Goal: Transaction & Acquisition: Purchase product/service

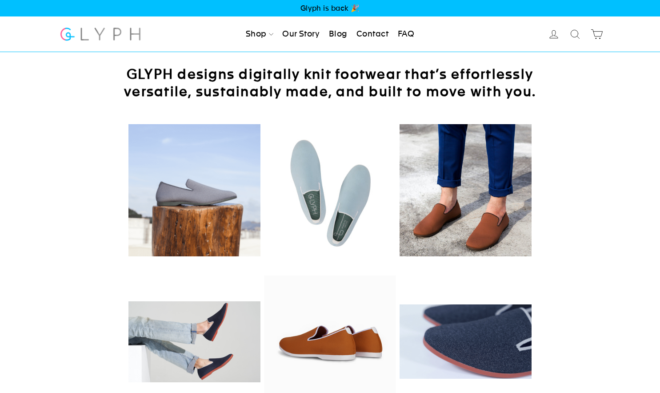
click at [332, 11] on span "Glyph is back 🎉" at bounding box center [330, 8] width 660 height 16
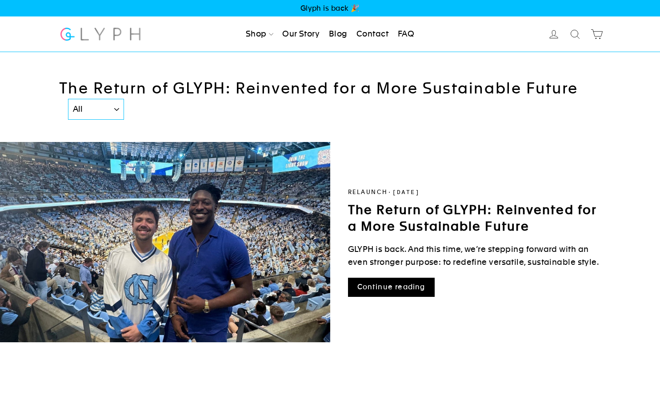
click at [101, 40] on img at bounding box center [100, 34] width 83 height 24
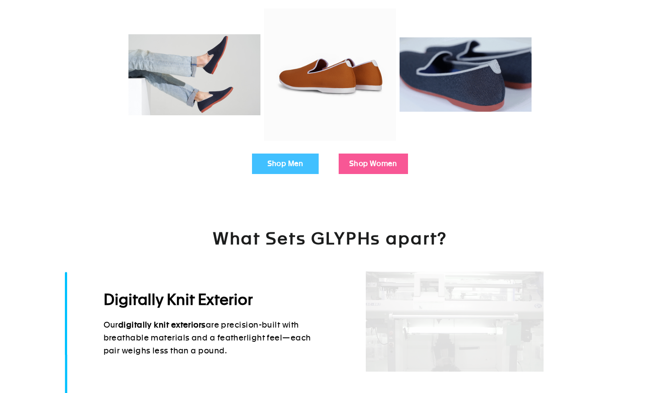
scroll to position [283, 0]
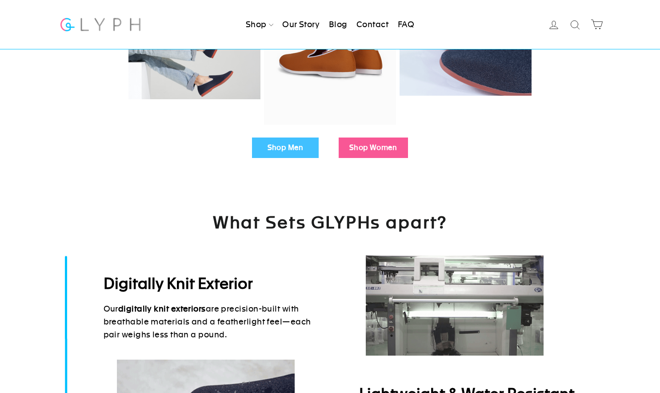
click at [308, 152] on link "Shop Men" at bounding box center [285, 147] width 67 height 20
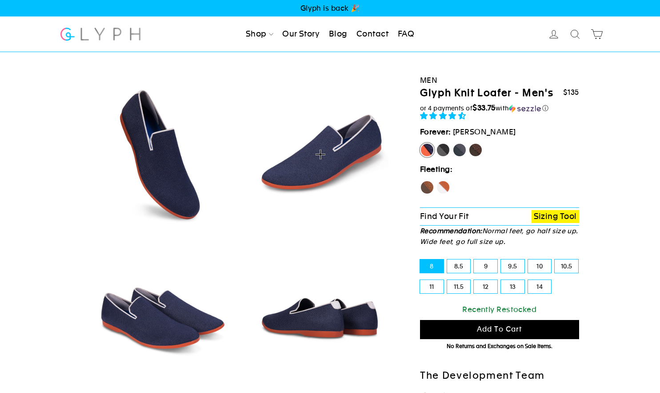
select select "highest-rating"
click at [447, 185] on label "Fox" at bounding box center [443, 187] width 14 height 14
click at [437, 181] on input "Fox" at bounding box center [436, 180] width 0 height 0
radio input "true"
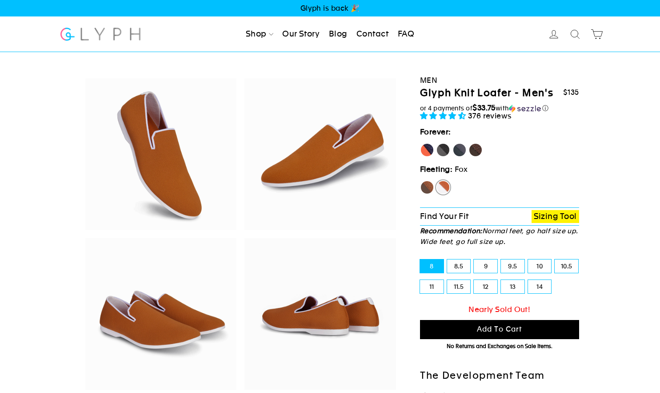
click at [423, 188] on label "Hawk" at bounding box center [427, 187] width 14 height 14
click at [421, 181] on input "Hawk" at bounding box center [420, 180] width 0 height 0
radio input "true"
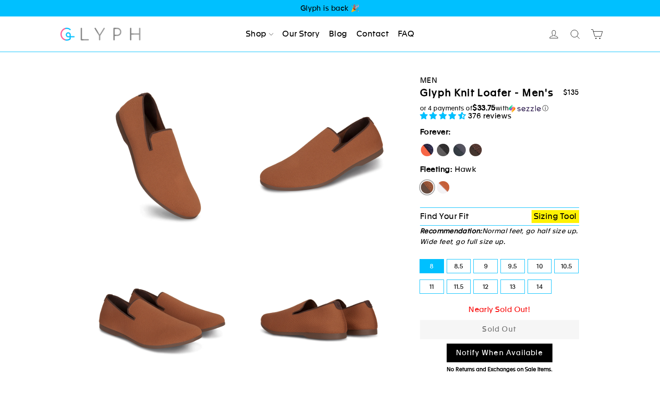
click at [446, 155] on label "Panther" at bounding box center [443, 150] width 14 height 14
click at [437, 143] on input "Panther" at bounding box center [436, 143] width 0 height 0
radio input "true"
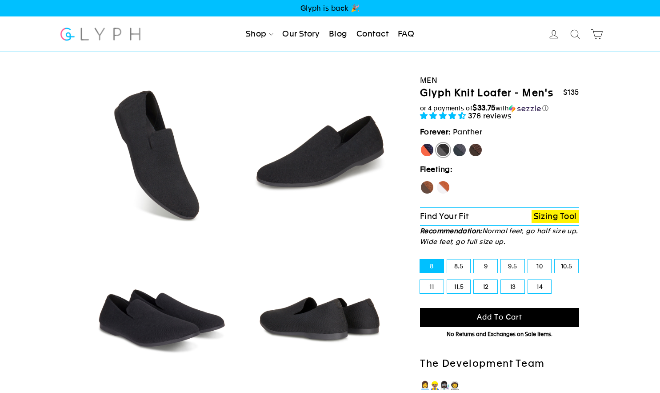
click at [466, 150] on label "Rhino" at bounding box center [460, 150] width 14 height 14
click at [453, 143] on input "Rhino" at bounding box center [453, 143] width 0 height 0
radio input "true"
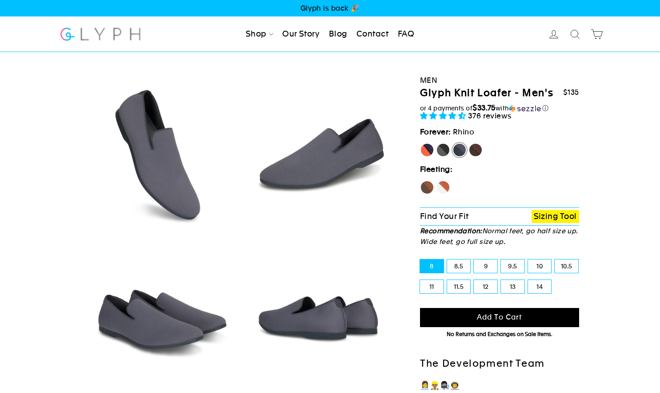
click at [481, 150] on label "Mustang" at bounding box center [476, 150] width 14 height 14
click at [469, 143] on input "Mustang" at bounding box center [469, 143] width 0 height 0
radio input "true"
